Goal: Information Seeking & Learning: Check status

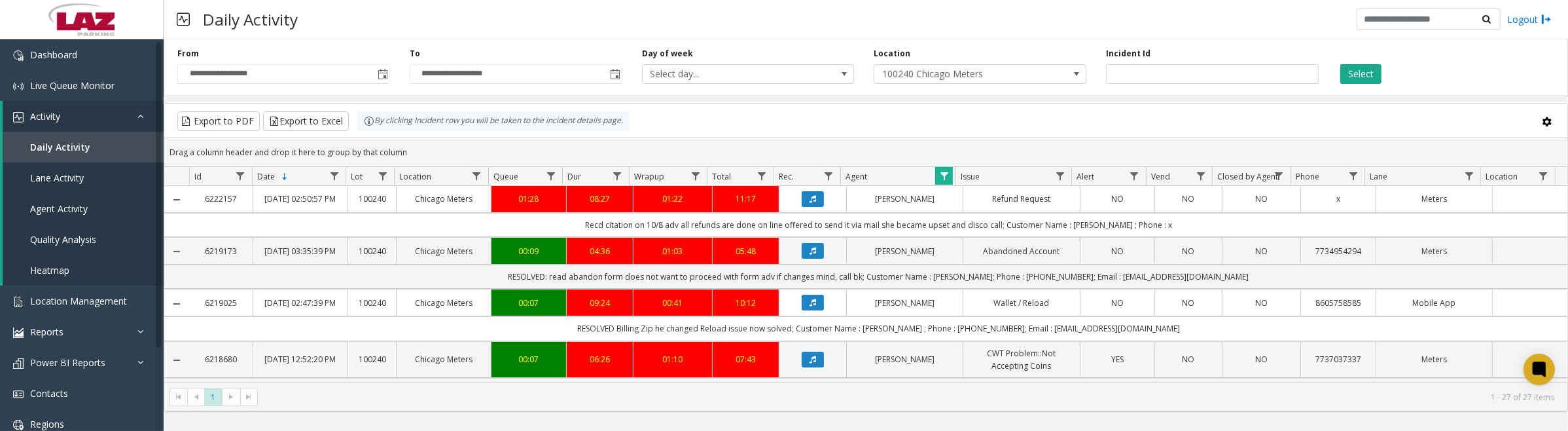
click at [810, 201] on icon "Data table" at bounding box center [813, 199] width 7 height 8
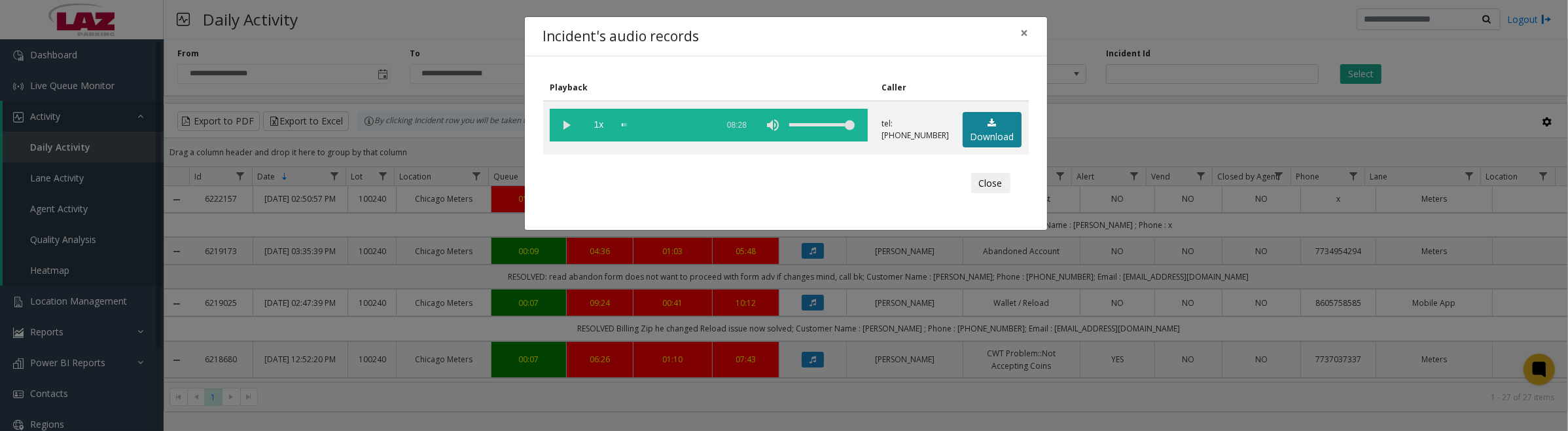
click at [989, 132] on link "Download" at bounding box center [992, 130] width 59 height 36
click at [573, 123] on vg-play-pause at bounding box center [566, 125] width 33 height 33
click at [569, 124] on vg-play-pause at bounding box center [566, 125] width 33 height 33
click at [563, 123] on vg-play-pause at bounding box center [566, 125] width 33 height 33
click at [566, 126] on vg-play-pause at bounding box center [566, 125] width 33 height 33
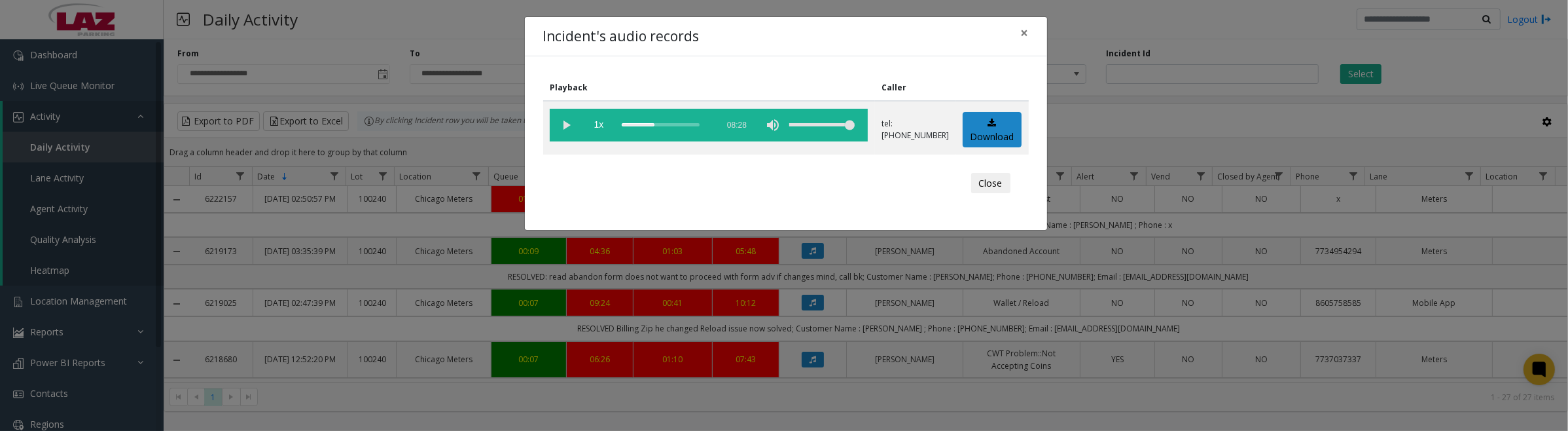
click at [1002, 177] on button "Close" at bounding box center [990, 183] width 39 height 21
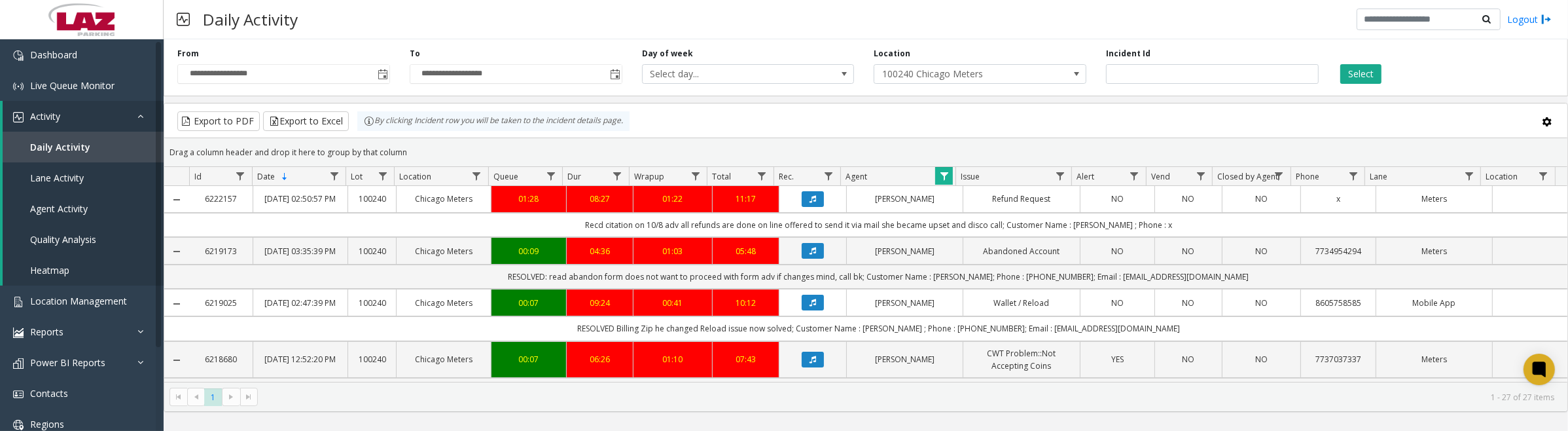
click at [806, 259] on button "Data table" at bounding box center [813, 250] width 22 height 15
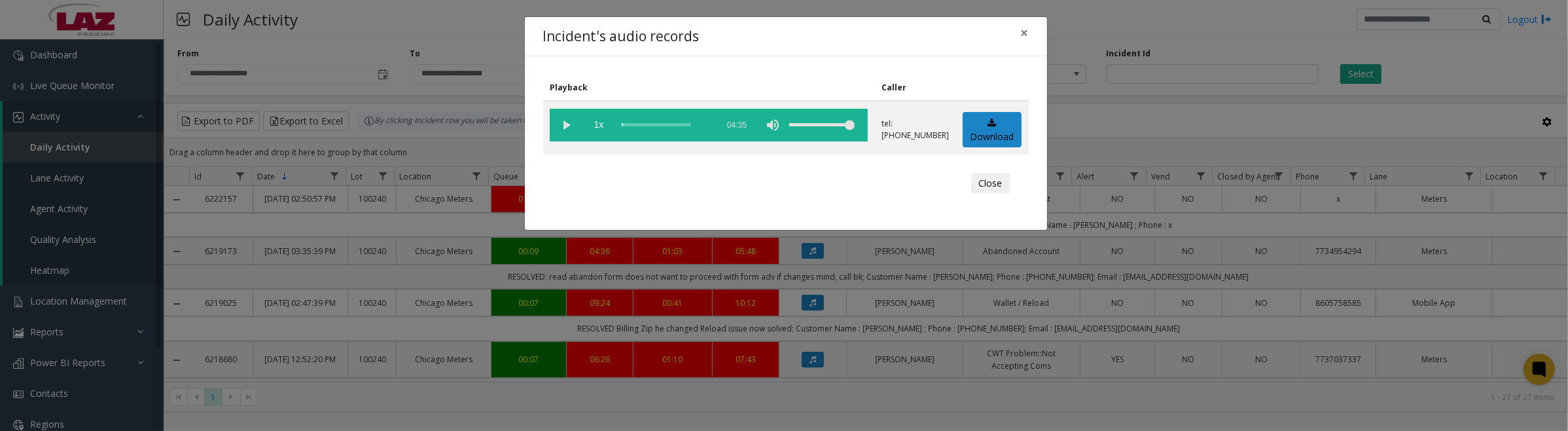
click at [985, 187] on button "Close" at bounding box center [990, 183] width 39 height 21
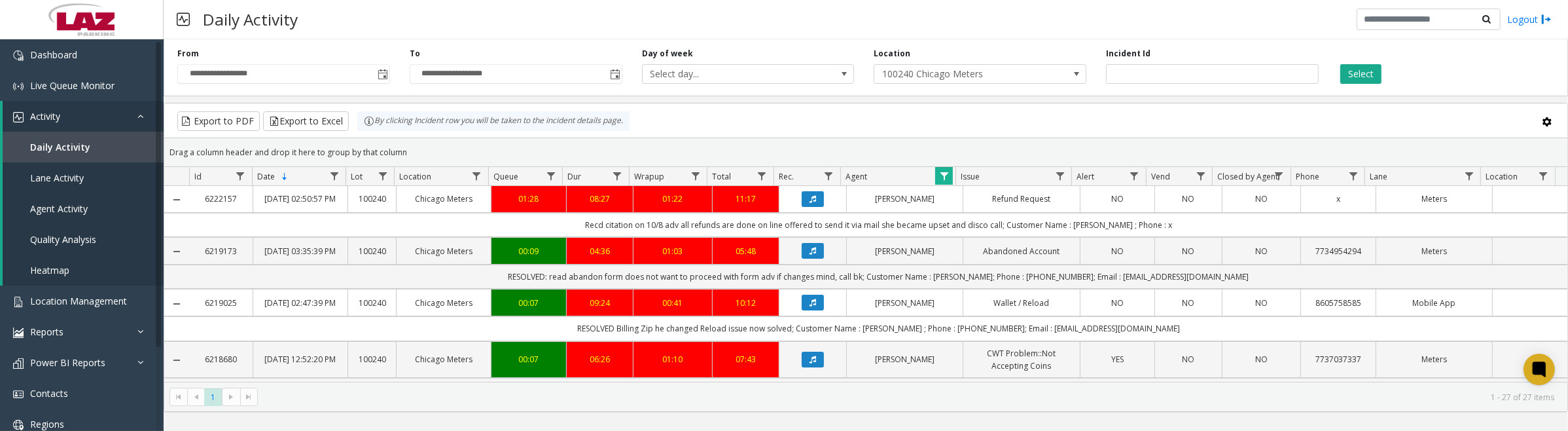
click at [810, 255] on icon "Data table" at bounding box center [813, 250] width 7 height 8
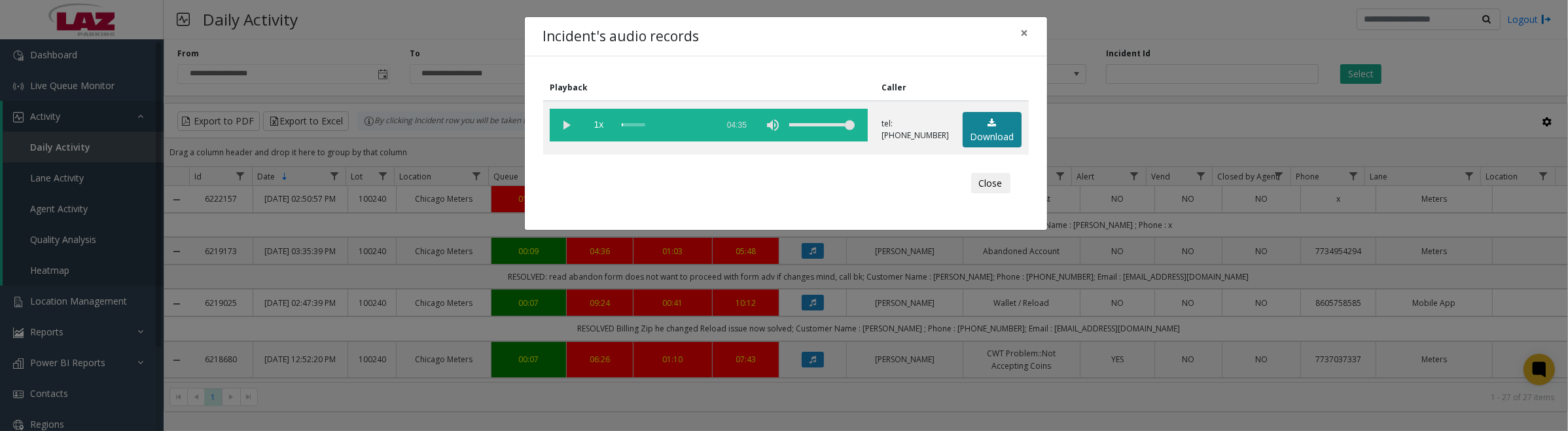
click at [1015, 113] on link "Download" at bounding box center [992, 130] width 59 height 36
drag, startPoint x: 568, startPoint y: 126, endPoint x: 774, endPoint y: 131, distance: 206.1
click at [567, 126] on vg-play-pause at bounding box center [566, 125] width 33 height 33
click at [992, 184] on button "Close" at bounding box center [990, 183] width 39 height 21
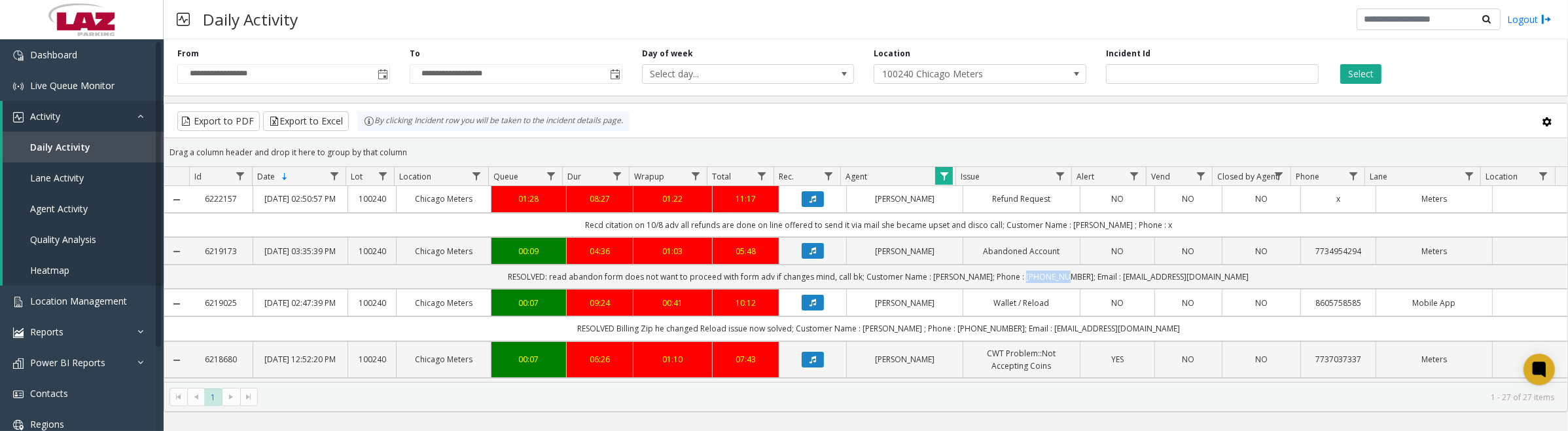
drag, startPoint x: 1046, startPoint y: 302, endPoint x: 1087, endPoint y: 300, distance: 41.0
click at [1087, 289] on td "RESOLVED: read abandon form does not want to proceed with form adv if changes m…" at bounding box center [878, 277] width 1378 height 25
copy td "734954294"
